Goal: Check status: Check status

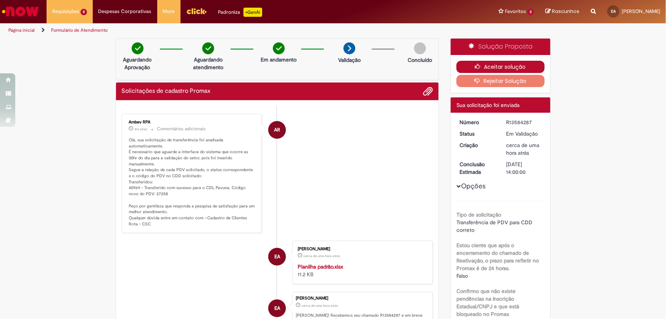
click at [469, 68] on button "Aceitar solução" at bounding box center [500, 67] width 88 height 12
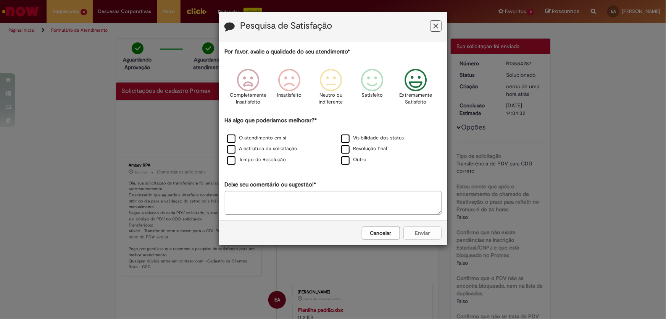
click at [417, 87] on icon "Feedback" at bounding box center [415, 80] width 29 height 23
click at [356, 141] on label "Visibilidade dos status" at bounding box center [372, 137] width 63 height 7
click at [408, 231] on button "Enviar" at bounding box center [422, 232] width 38 height 13
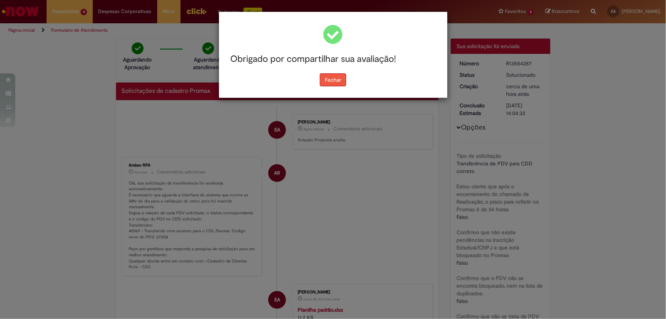
click at [342, 83] on button "Fechar" at bounding box center [333, 79] width 26 height 13
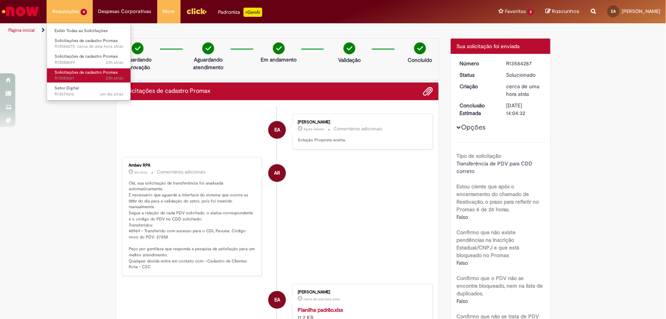
click at [69, 75] on span "23h atrás 23 horas atrás R13580661" at bounding box center [89, 78] width 69 height 6
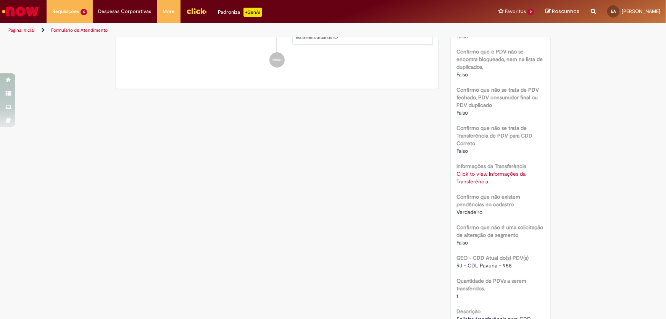
scroll to position [312, 0]
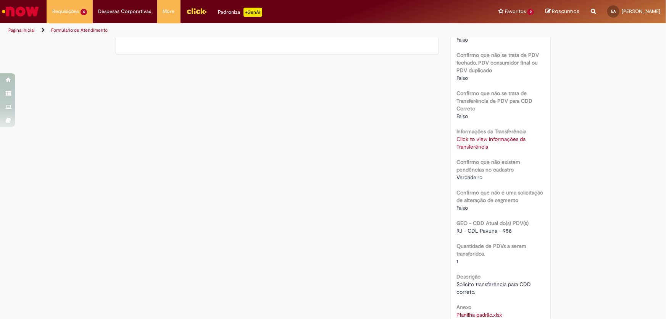
click at [473, 135] on link "Click to view Informações da Transferência" at bounding box center [490, 142] width 69 height 15
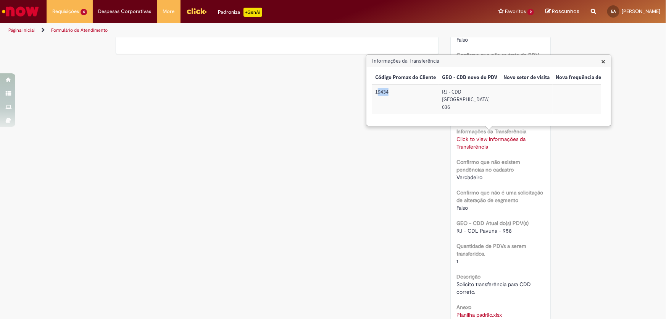
drag, startPoint x: 379, startPoint y: 91, endPoint x: 393, endPoint y: 90, distance: 14.2
click at [393, 90] on td "19434" at bounding box center [405, 99] width 67 height 29
drag, startPoint x: 390, startPoint y: 93, endPoint x: 373, endPoint y: 94, distance: 17.6
click at [373, 94] on td "19434" at bounding box center [405, 99] width 67 height 29
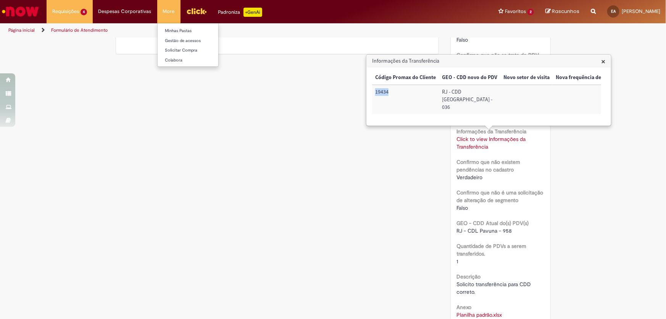
copy td "19434"
click at [285, 210] on div "Verificar Código de Barras Aguardando Aprovação Aguardando atendimento Em andam…" at bounding box center [333, 61] width 447 height 671
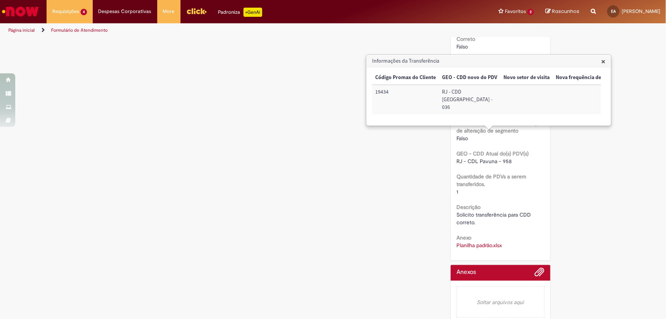
click at [602, 61] on span "×" at bounding box center [603, 61] width 4 height 10
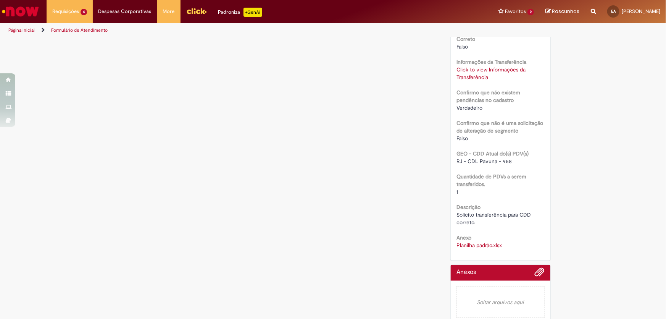
scroll to position [278, 0]
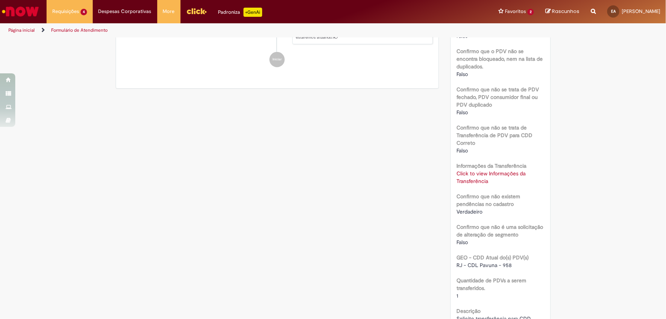
click at [480, 169] on div "Click to view Informações da Transferência Click to view Informações da Transfe…" at bounding box center [500, 176] width 88 height 15
click at [482, 170] on link "Click to view Informações da Transferência" at bounding box center [490, 177] width 69 height 15
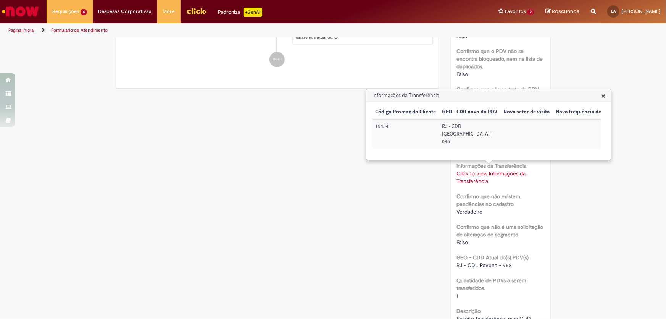
click at [377, 202] on div "Verificar Código de Barras Aguardando Aprovação Aguardando atendimento Em andam…" at bounding box center [333, 95] width 447 height 671
click at [602, 95] on span "×" at bounding box center [603, 95] width 4 height 10
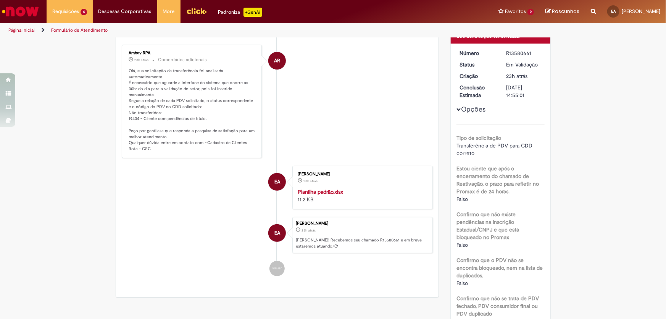
scroll to position [0, 0]
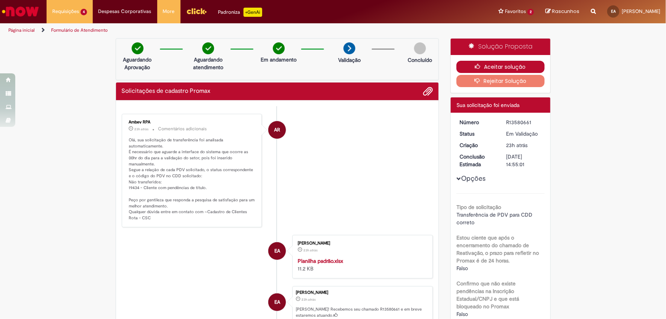
click at [471, 63] on button "Aceitar solução" at bounding box center [500, 67] width 88 height 12
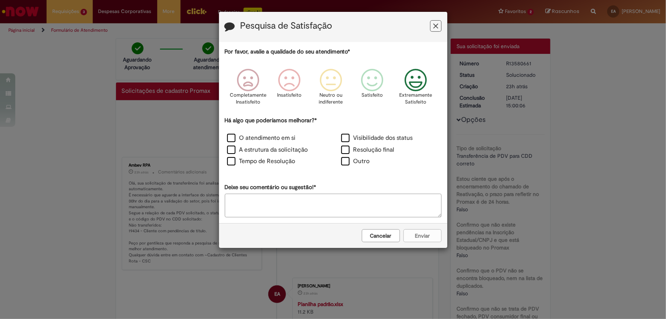
click at [421, 87] on icon "Feedback" at bounding box center [415, 80] width 29 height 23
click at [380, 134] on div "Visibilidade dos status" at bounding box center [390, 139] width 114 height 12
click at [380, 135] on label "Visibilidade dos status" at bounding box center [377, 138] width 72 height 9
click at [432, 234] on button "Enviar" at bounding box center [422, 235] width 38 height 13
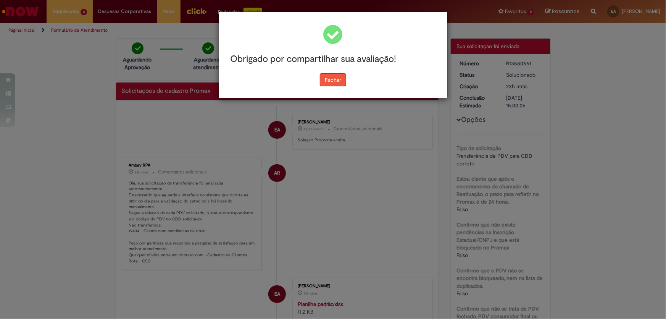
click at [335, 77] on button "Fechar" at bounding box center [333, 79] width 26 height 13
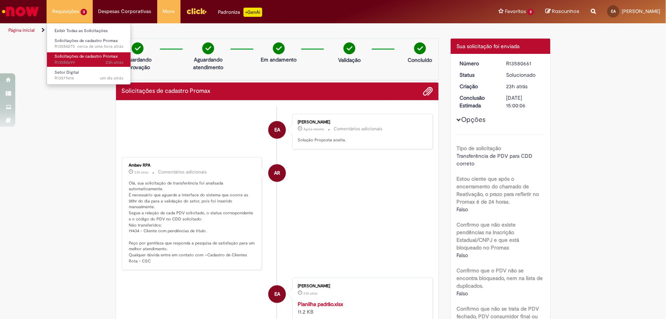
click at [72, 54] on span "Solicitações de cadastro Promax" at bounding box center [86, 56] width 63 height 6
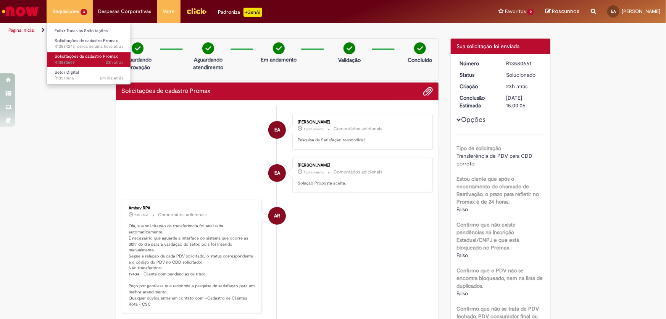
click at [69, 57] on span "Solicitações de cadastro Promax" at bounding box center [86, 56] width 63 height 6
click at [68, 60] on span "23h atrás 23 horas atrás R13580699" at bounding box center [89, 63] width 69 height 6
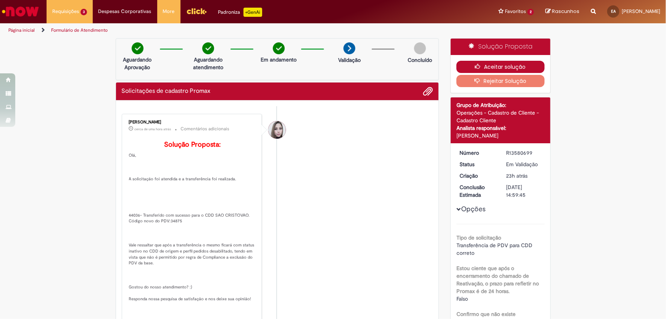
click at [518, 65] on button "Aceitar solução" at bounding box center [500, 67] width 88 height 12
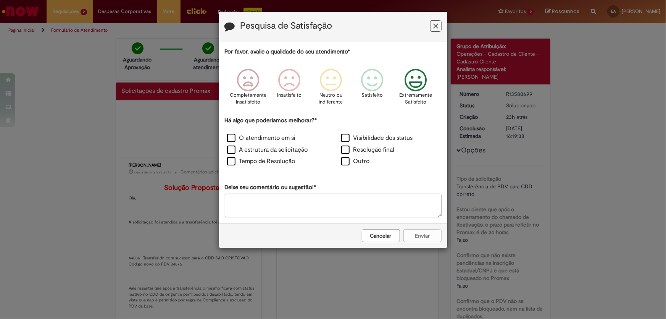
click at [414, 87] on icon "Feedback" at bounding box center [415, 80] width 29 height 23
click at [356, 140] on label "Visibilidade dos status" at bounding box center [377, 138] width 72 height 9
click at [429, 238] on button "Enviar" at bounding box center [422, 235] width 38 height 13
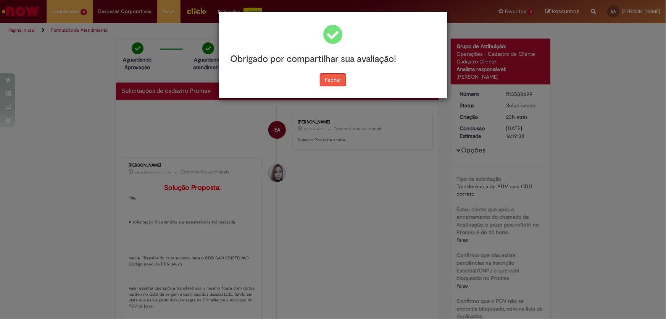
click at [339, 84] on button "Fechar" at bounding box center [333, 79] width 26 height 13
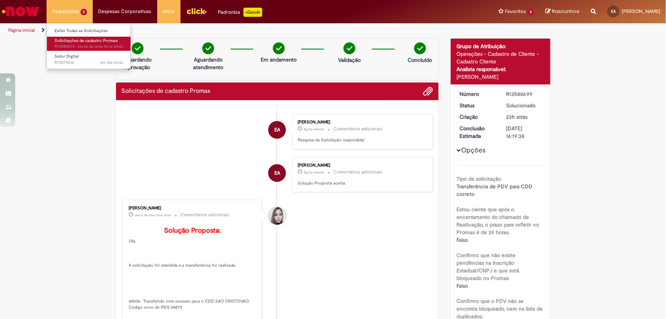
click at [62, 45] on span "cerca de uma hora atrás cerca de uma hora atrás R13584275" at bounding box center [89, 47] width 69 height 6
click at [66, 45] on span "cerca de uma hora atrás cerca de uma hora atrás R13584275" at bounding box center [89, 47] width 69 height 6
click at [81, 45] on span "cerca de uma hora atrás" at bounding box center [100, 47] width 46 height 6
click at [52, 45] on link "Solicitações de cadastro Promax cerca de uma hora atrás cerca de uma hora atrás…" at bounding box center [89, 44] width 84 height 14
